Goal: Manage account settings

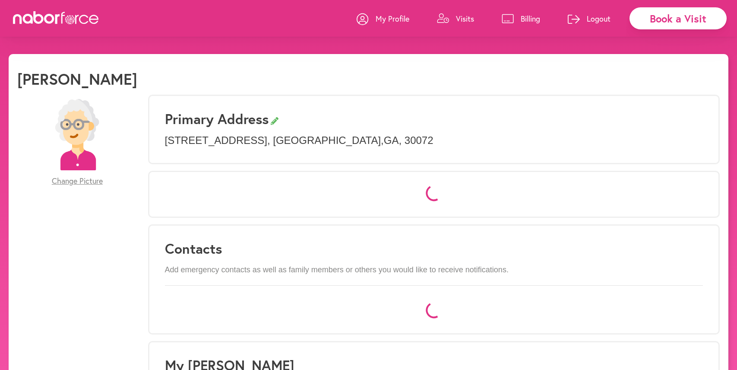
select select "*"
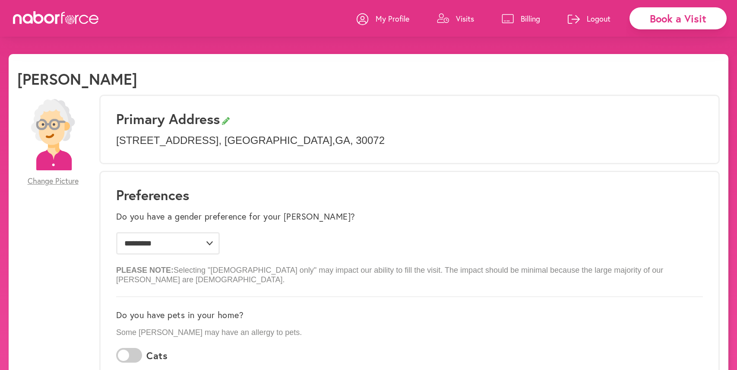
click at [468, 17] on p "Visits" at bounding box center [465, 18] width 18 height 10
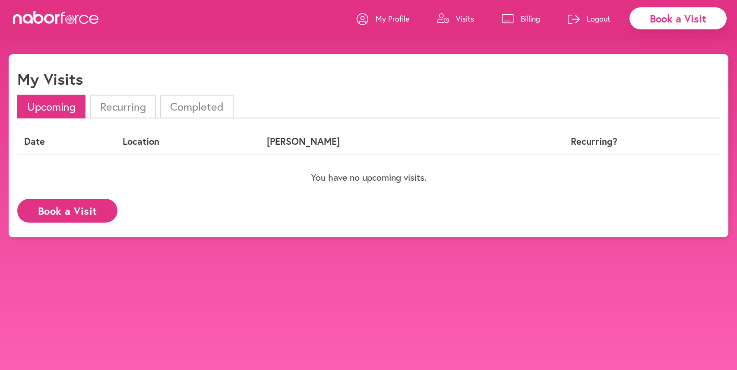
click at [127, 104] on li "Recurring" at bounding box center [123, 107] width 66 height 24
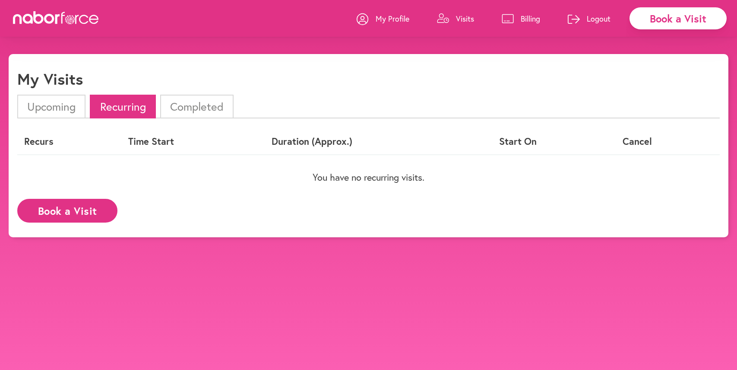
click at [205, 101] on li "Completed" at bounding box center [196, 107] width 73 height 24
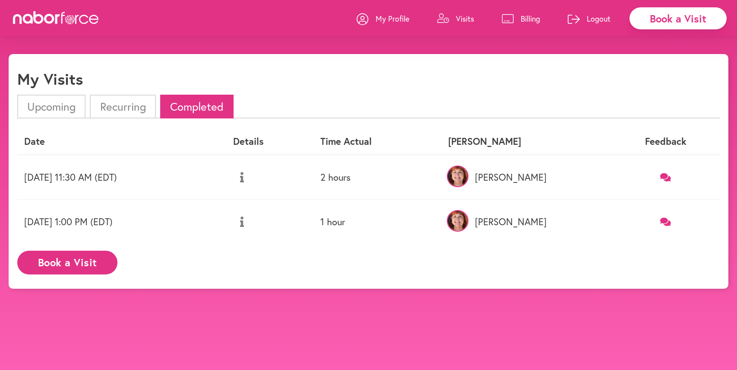
click at [61, 105] on li "Upcoming" at bounding box center [51, 107] width 68 height 24
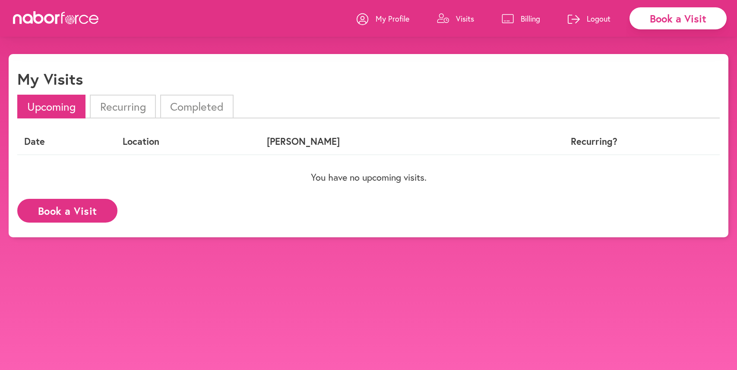
click at [398, 19] on p "My Profile" at bounding box center [393, 18] width 34 height 10
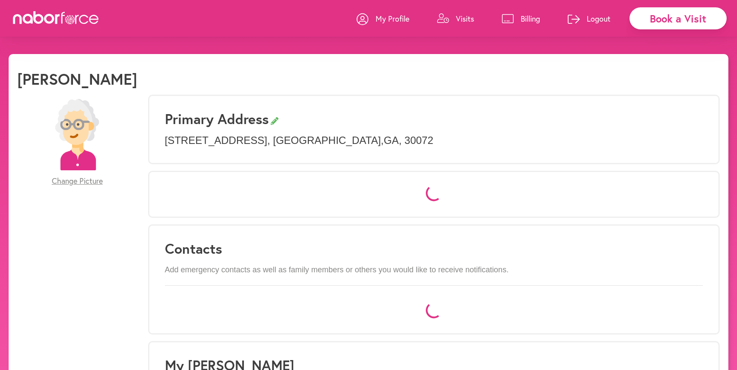
select select "*"
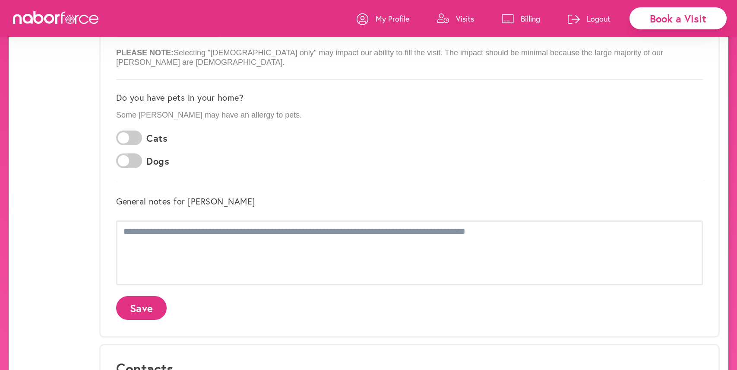
scroll to position [209, 0]
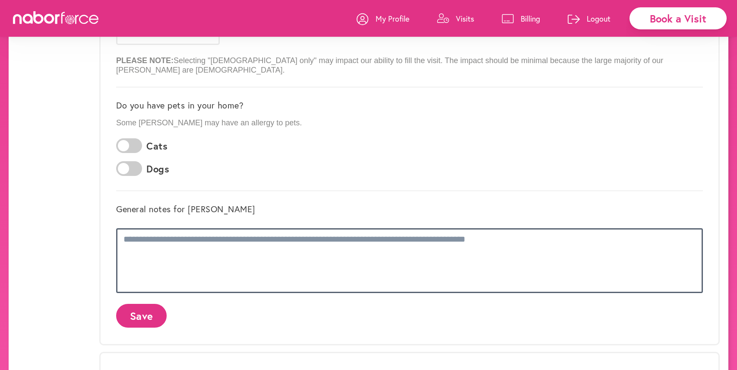
click at [169, 234] on textarea at bounding box center [409, 260] width 587 height 65
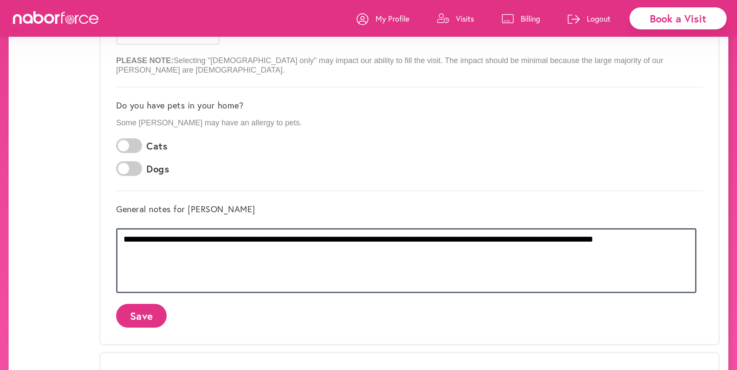
click at [226, 231] on textarea "**********" at bounding box center [406, 260] width 580 height 65
click at [510, 231] on textarea "**********" at bounding box center [406, 260] width 580 height 65
drag, startPoint x: 353, startPoint y: 243, endPoint x: 137, endPoint y: 219, distance: 216.8
click at [137, 228] on textarea "**********" at bounding box center [406, 260] width 580 height 65
click at [187, 265] on textarea "**********" at bounding box center [406, 260] width 580 height 65
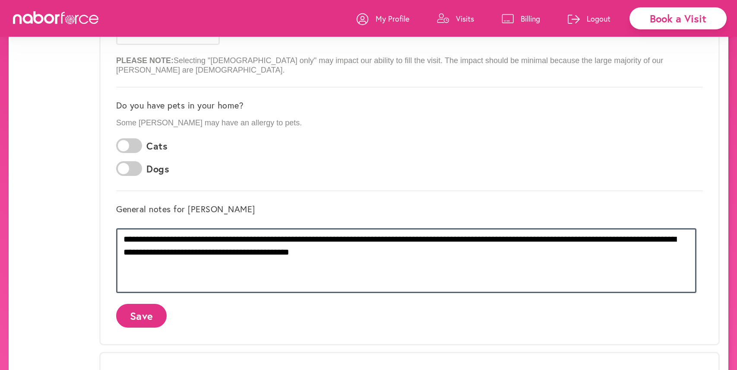
click at [313, 232] on textarea "**********" at bounding box center [406, 260] width 580 height 65
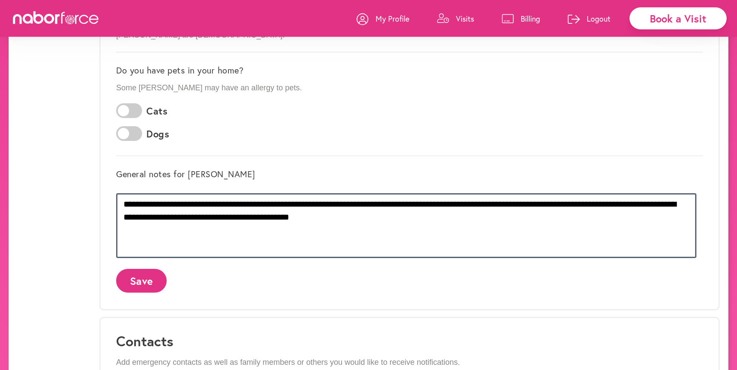
scroll to position [248, 0]
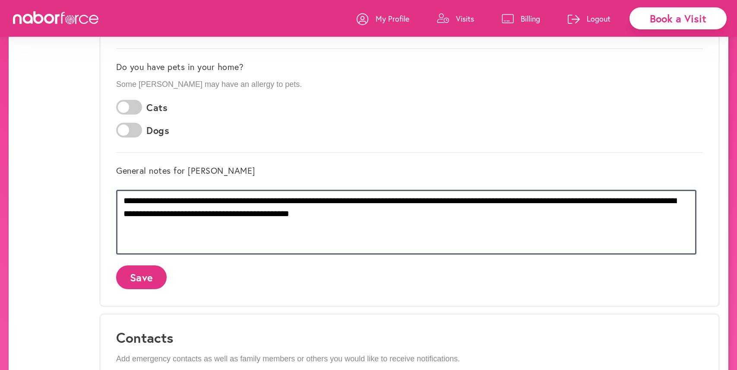
type textarea "**********"
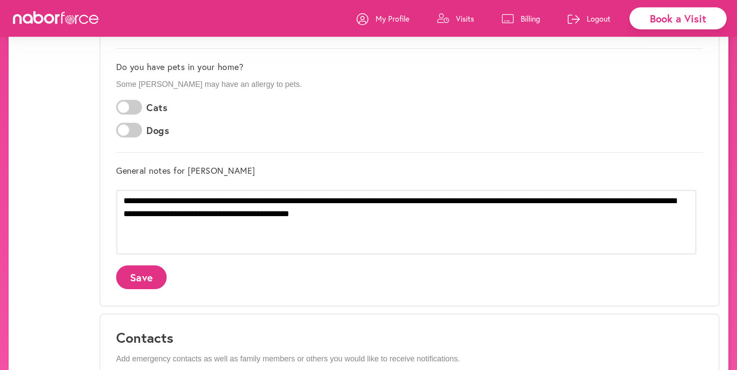
click at [145, 270] on button "Save" at bounding box center [141, 277] width 51 height 24
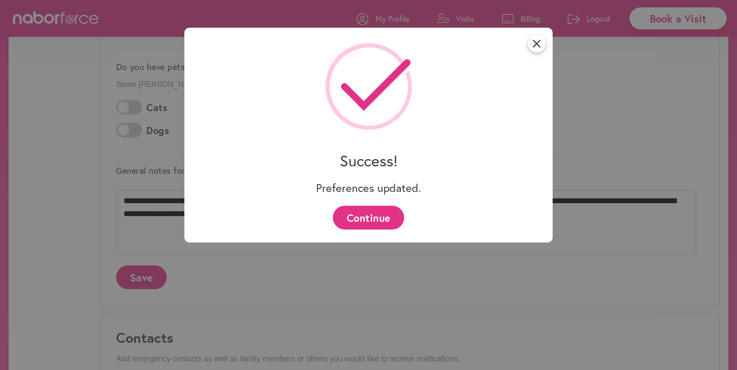
scroll to position [0, 0]
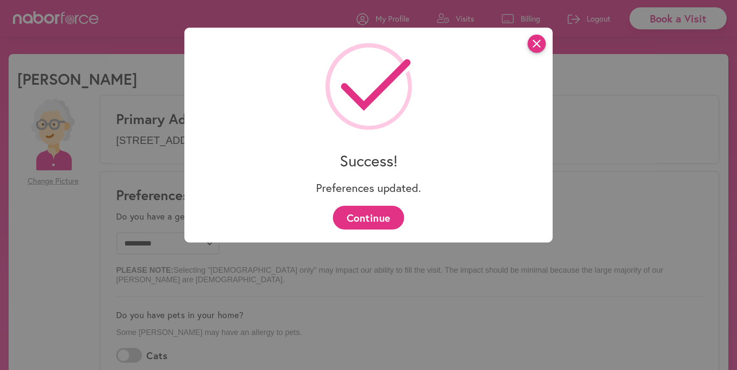
click at [539, 42] on icon "close" at bounding box center [537, 44] width 18 height 18
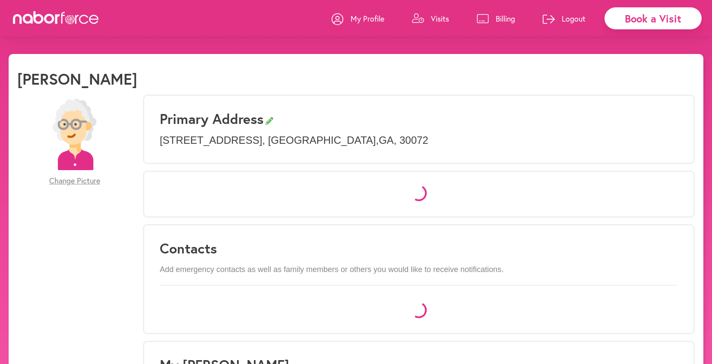
select select "*"
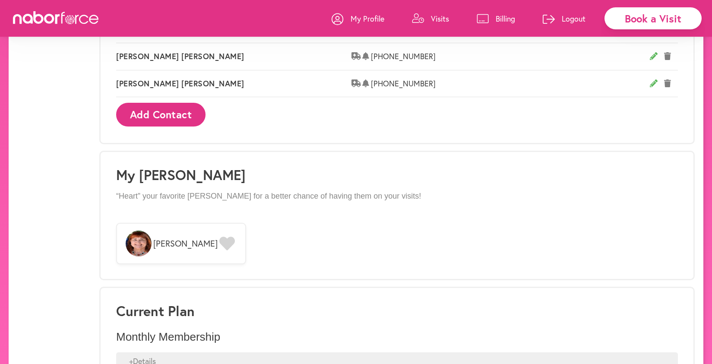
scroll to position [660, 0]
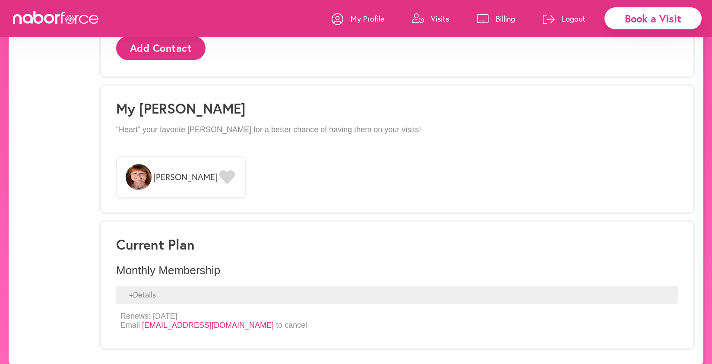
click at [219, 170] on icon at bounding box center [227, 177] width 16 height 14
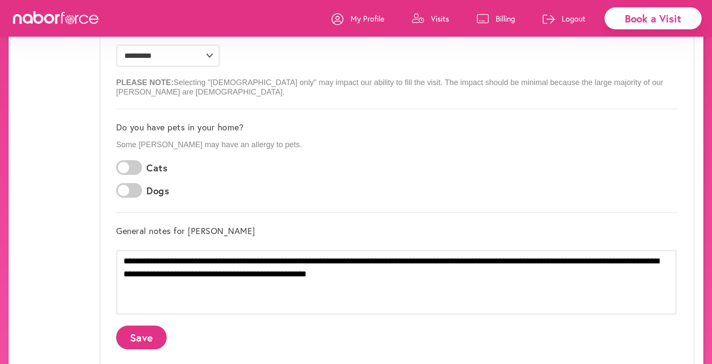
scroll to position [0, 0]
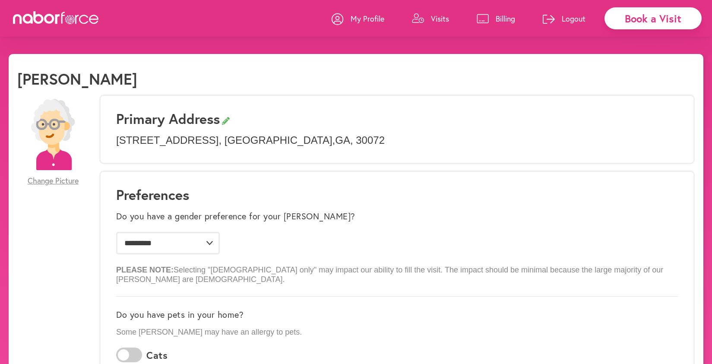
click at [357, 17] on p "My Profile" at bounding box center [368, 18] width 34 height 10
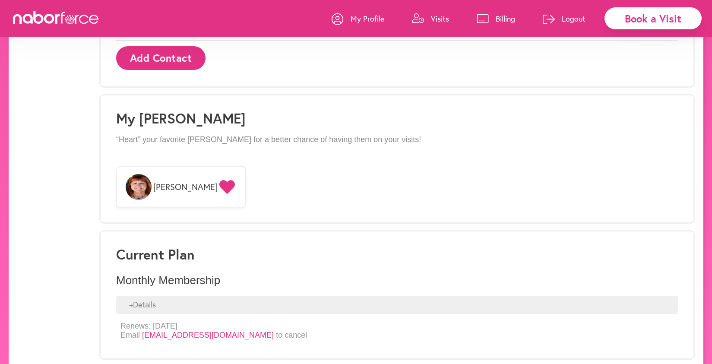
scroll to position [660, 0]
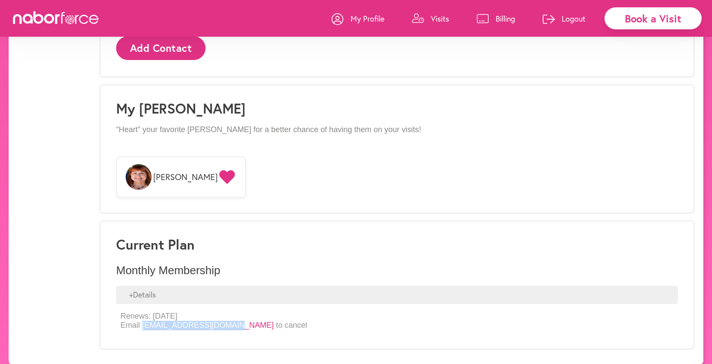
drag, startPoint x: 231, startPoint y: 318, endPoint x: 142, endPoint y: 315, distance: 89.0
click at [142, 315] on p "Renews: [DATE] Email [EMAIL_ADDRESS][DOMAIN_NAME] to cancel" at bounding box center [213, 321] width 186 height 19
copy link "[EMAIL_ADDRESS][DOMAIN_NAME]"
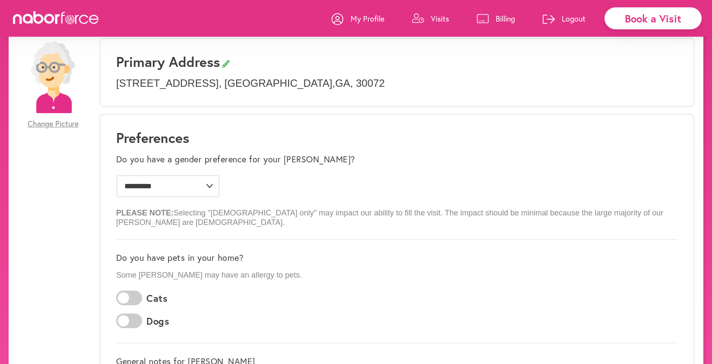
scroll to position [0, 0]
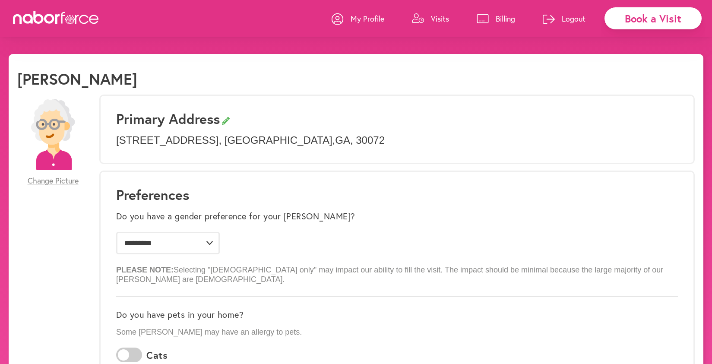
click at [273, 85] on div "[PERSON_NAME]" at bounding box center [355, 82] width 677 height 25
